Goal: Information Seeking & Learning: Learn about a topic

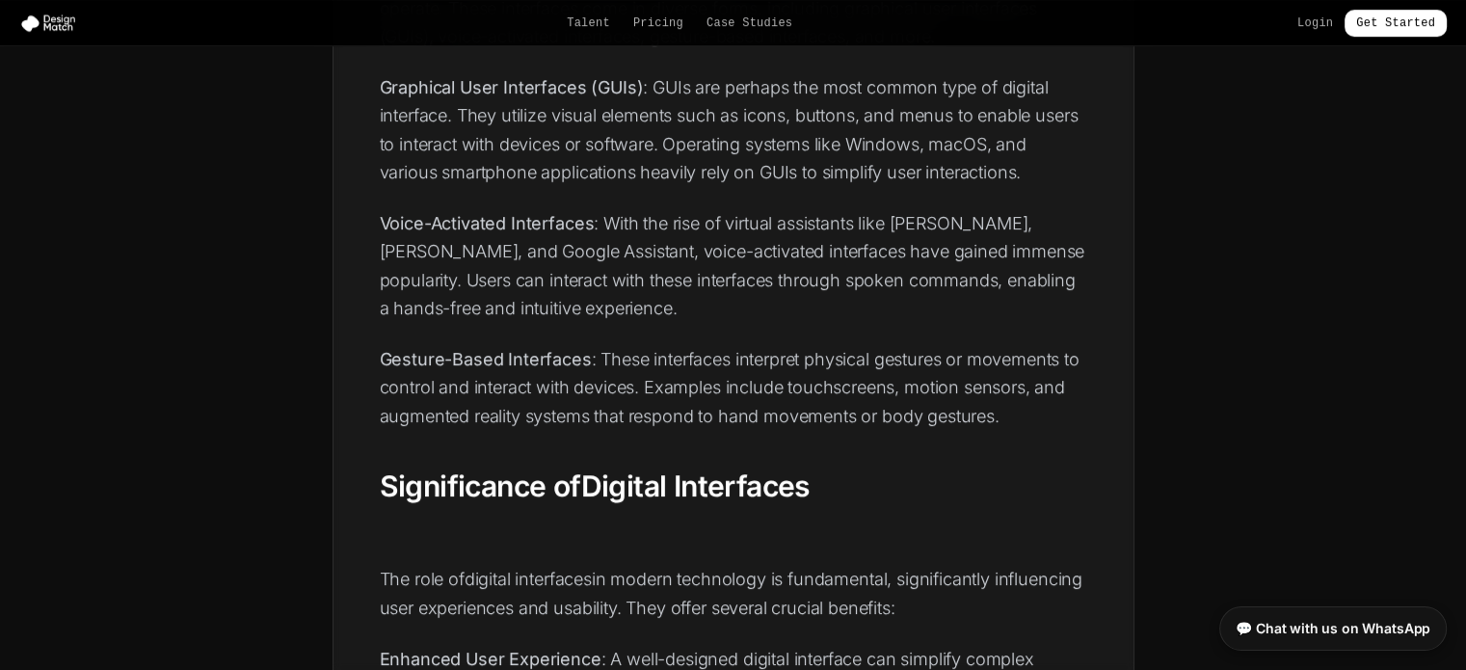
scroll to position [983, 0]
click at [443, 234] on p "Voice-Activated Interfaces : With the rise of virtual assistants like [PERSON_N…" at bounding box center [733, 262] width 707 height 113
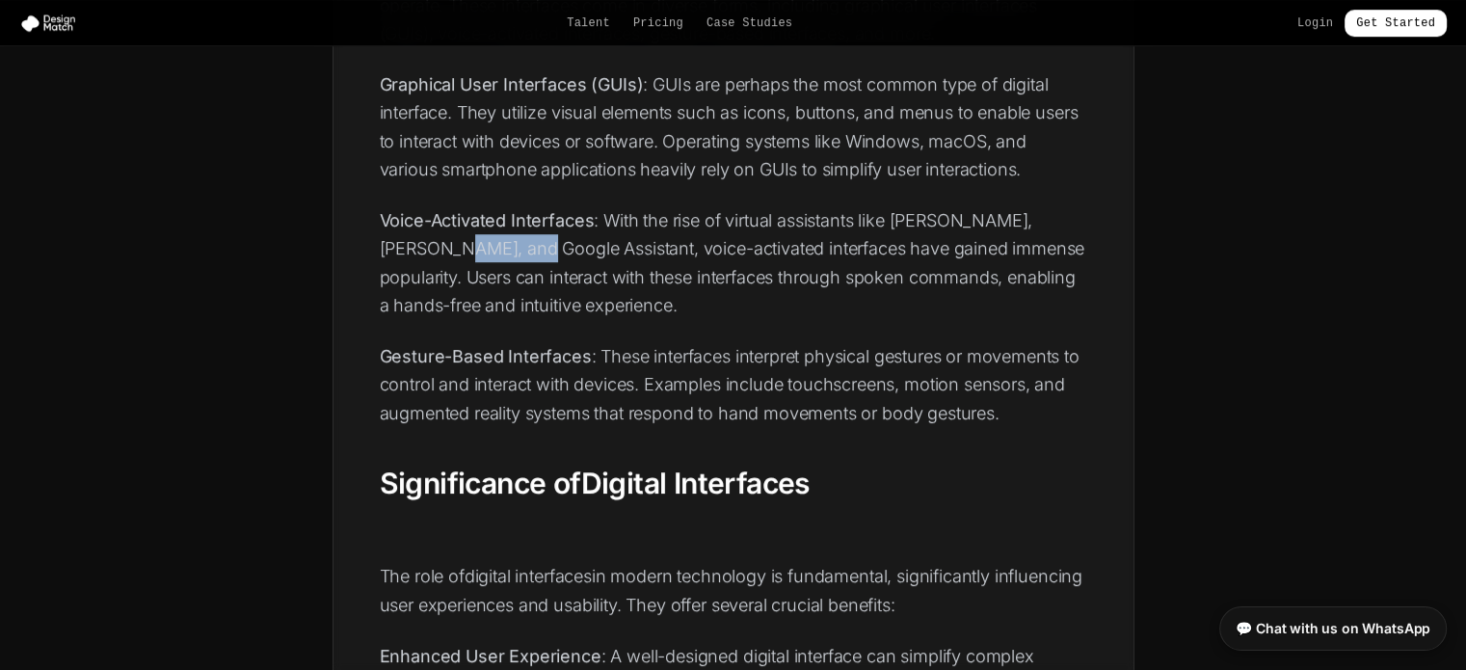
click at [443, 234] on p "Voice-Activated Interfaces : With the rise of virtual assistants like [PERSON_N…" at bounding box center [733, 262] width 707 height 113
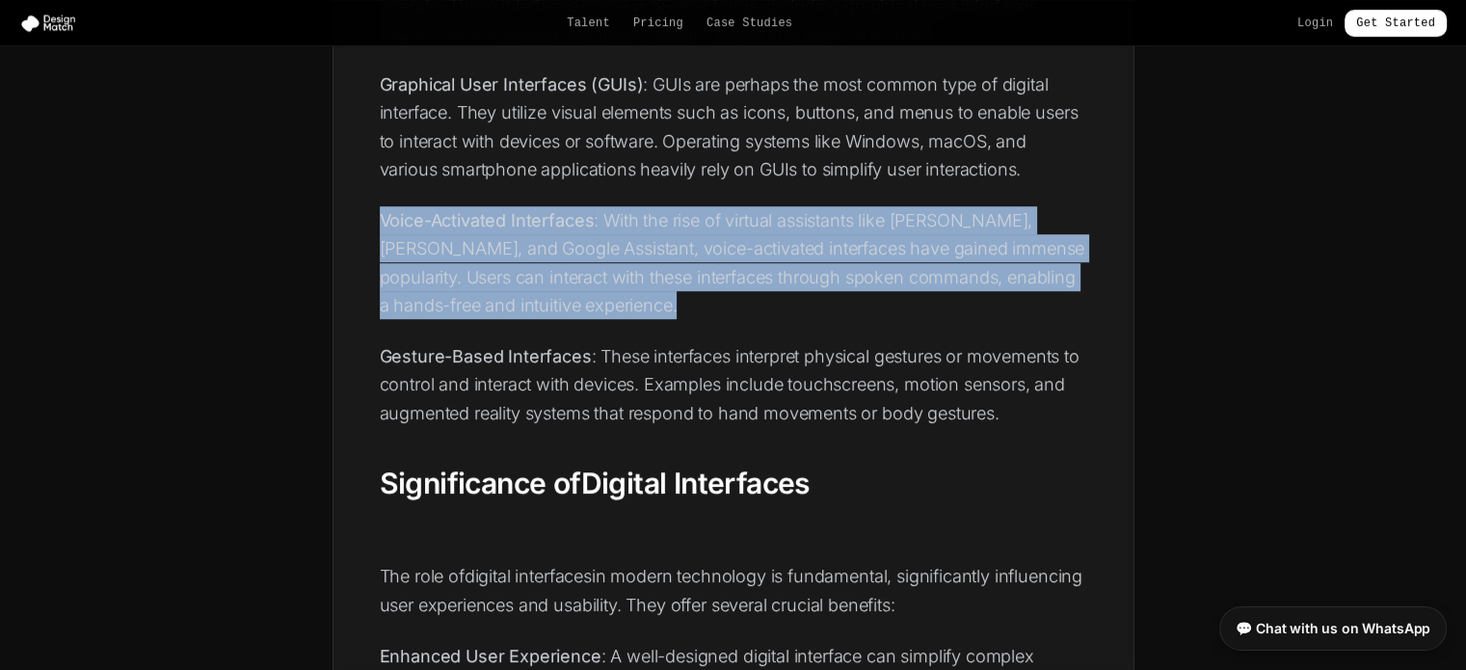
click at [443, 234] on p "Voice-Activated Interfaces : With the rise of virtual assistants like [PERSON_N…" at bounding box center [733, 262] width 707 height 113
click at [624, 261] on p "Voice-Activated Interfaces : With the rise of virtual assistants like [PERSON_N…" at bounding box center [733, 262] width 707 height 113
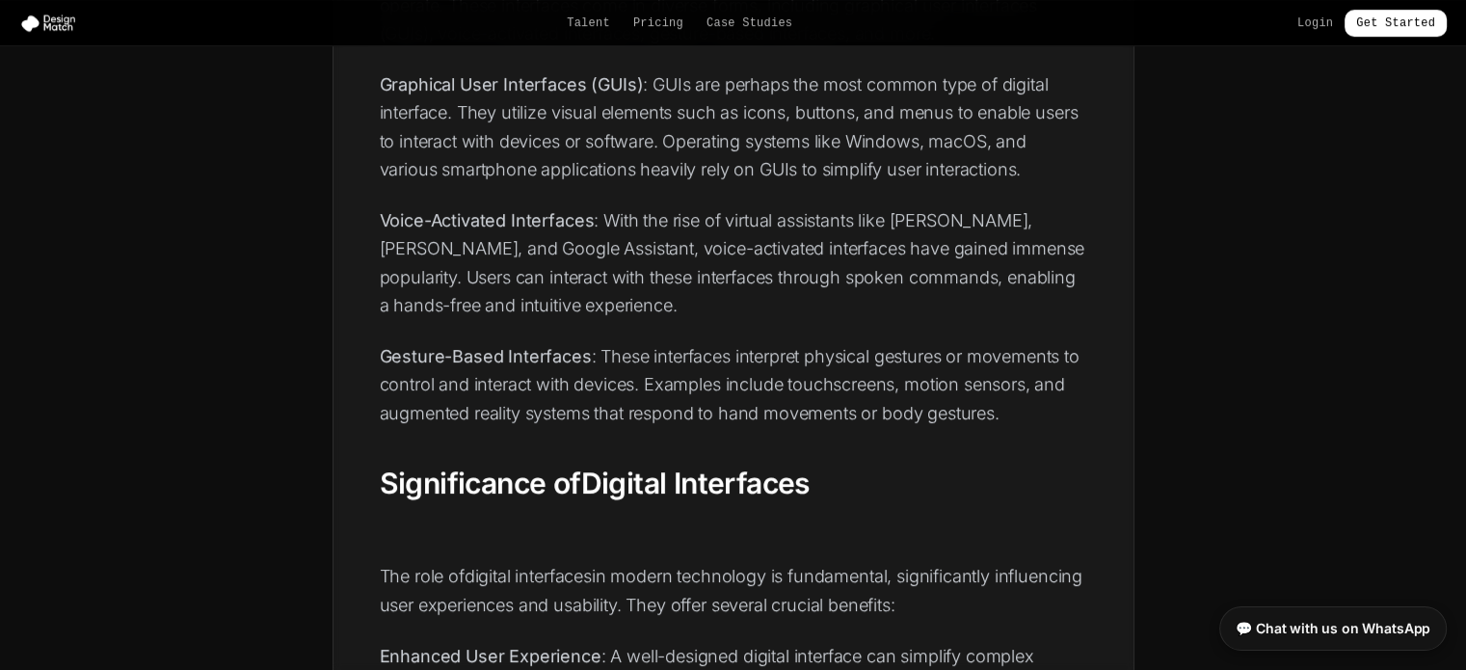
click at [624, 261] on p "Voice-Activated Interfaces : With the rise of virtual assistants like [PERSON_N…" at bounding box center [733, 262] width 707 height 113
click at [650, 404] on p "Gesture-Based Interfaces : These interfaces interpret physical gestures or move…" at bounding box center [733, 384] width 707 height 85
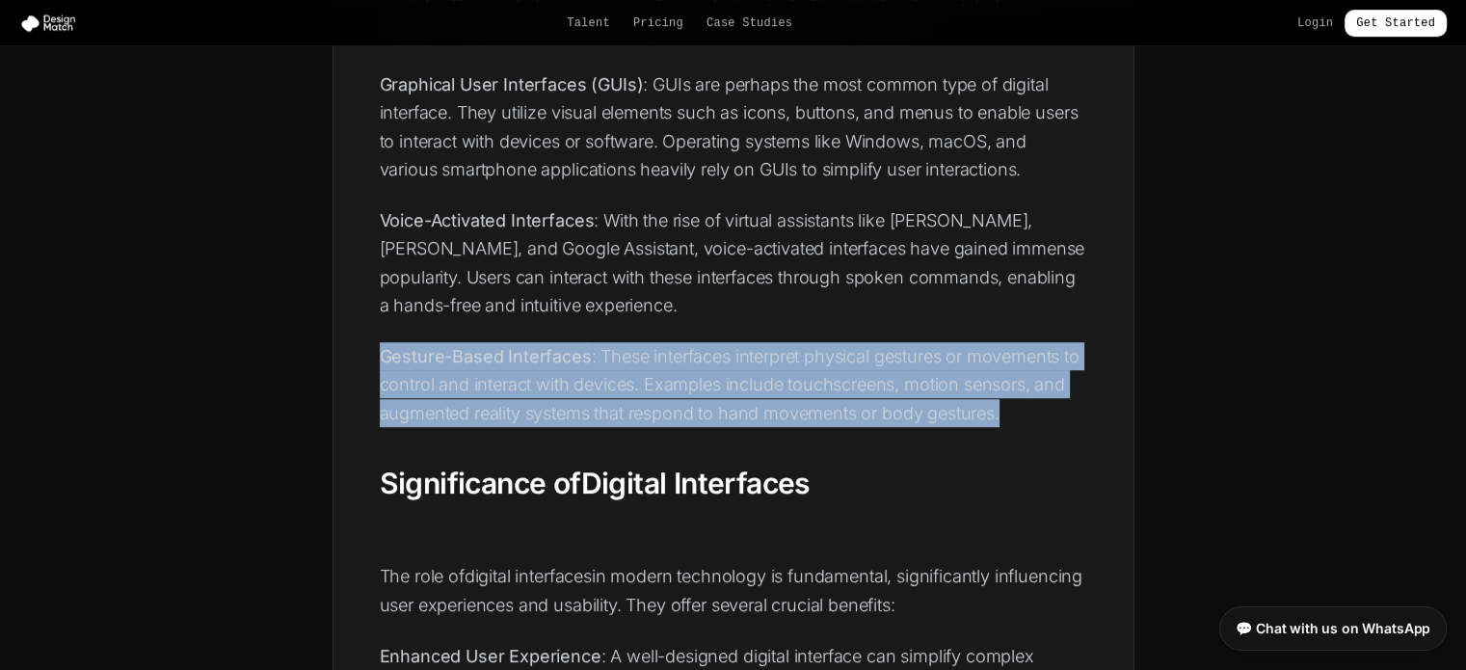
click at [650, 404] on p "Gesture-Based Interfaces : These interfaces interpret physical gestures or move…" at bounding box center [733, 384] width 707 height 85
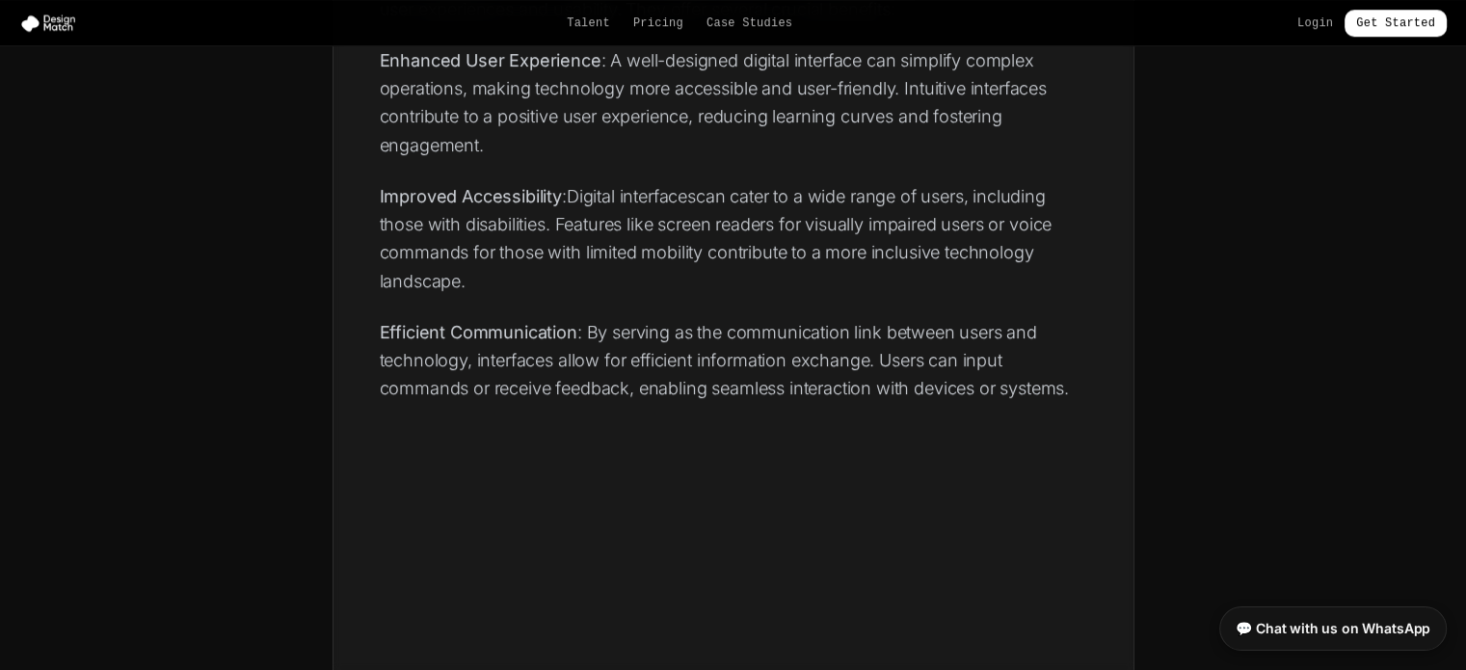
scroll to position [1578, 0]
